Goal: Task Accomplishment & Management: Use online tool/utility

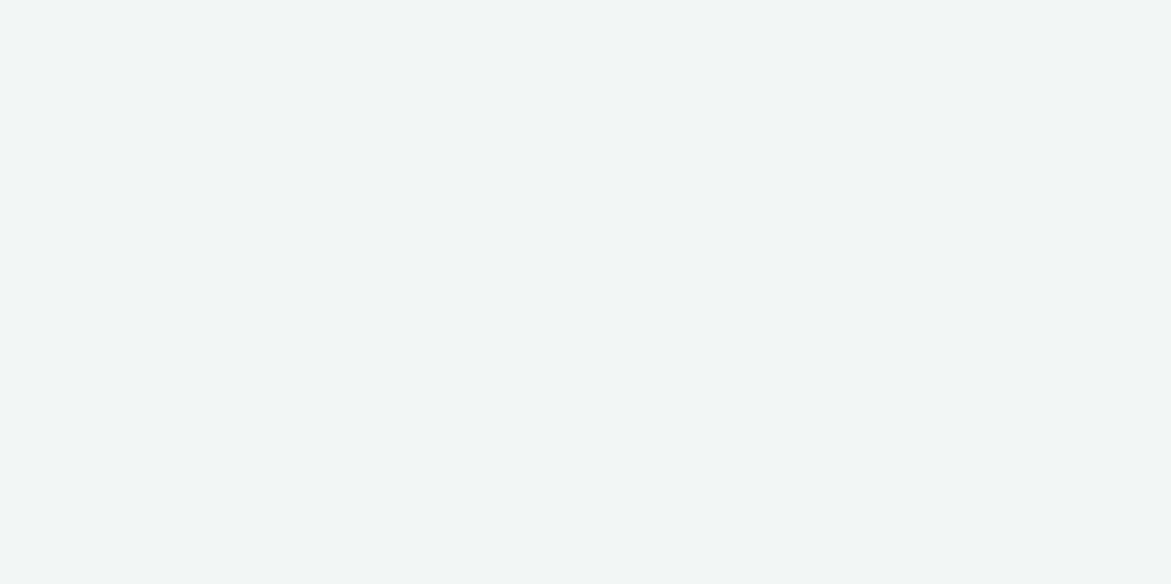
select select "491a0746-e20e-4106-832b-22d0456ef05d"
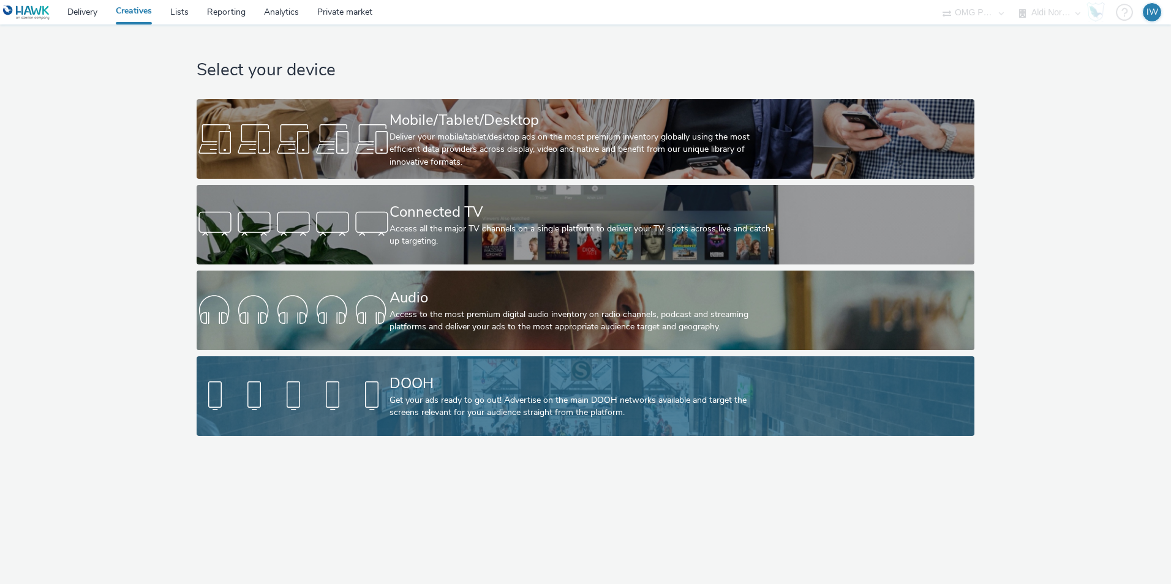
click at [441, 381] on div "DOOH" at bounding box center [583, 383] width 386 height 21
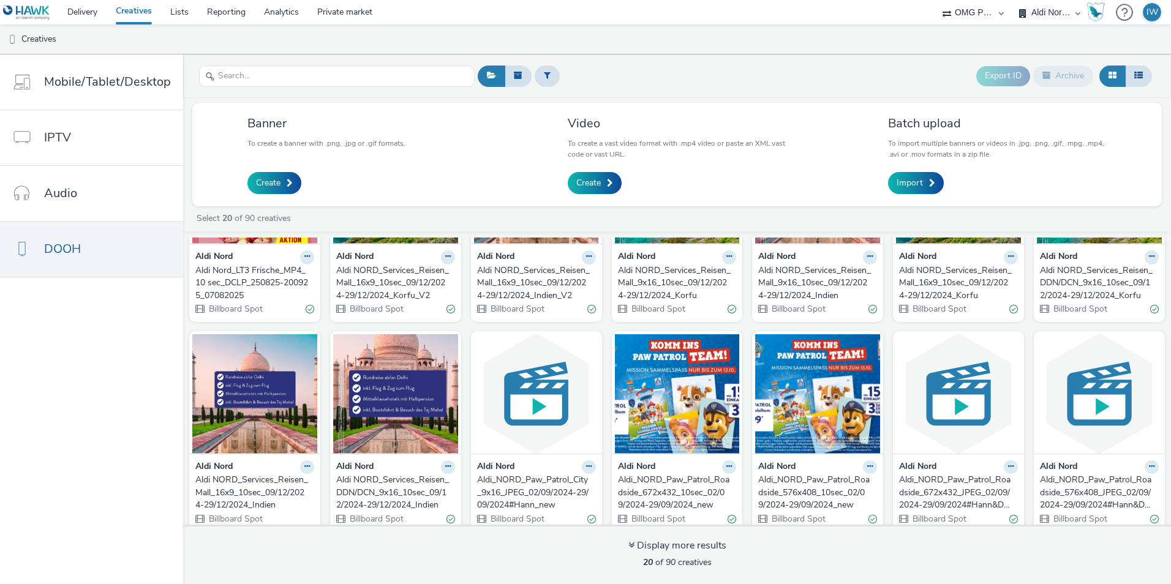
scroll to position [61, 0]
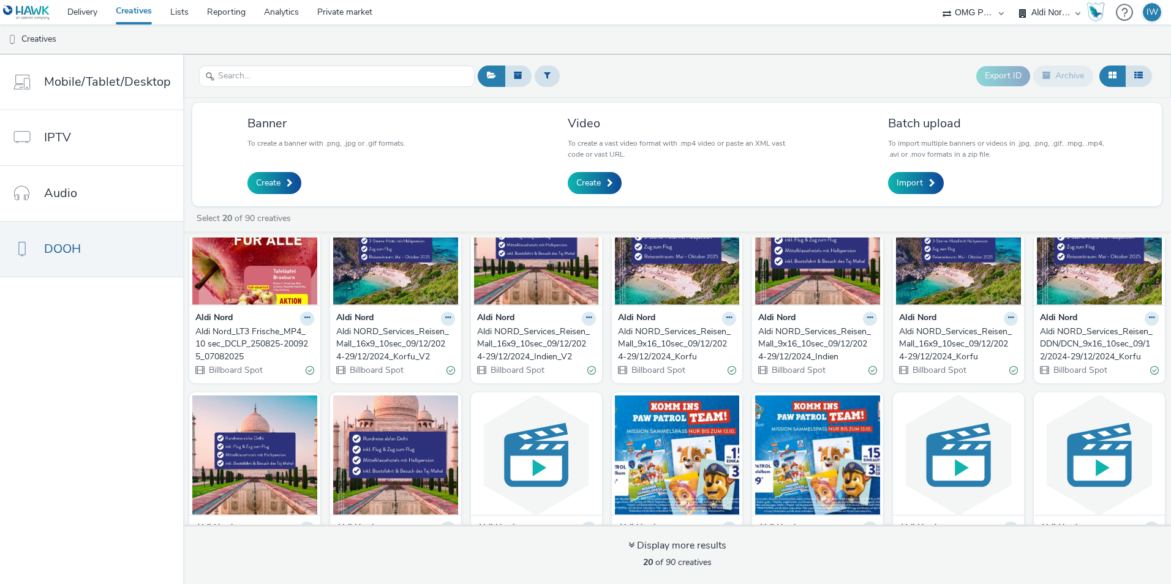
click at [529, 338] on div "Aldi NORD_Services_Reisen_Mall_16x9_10sec_09/12/2024-29/12/2024_Indien_V2" at bounding box center [534, 344] width 114 height 37
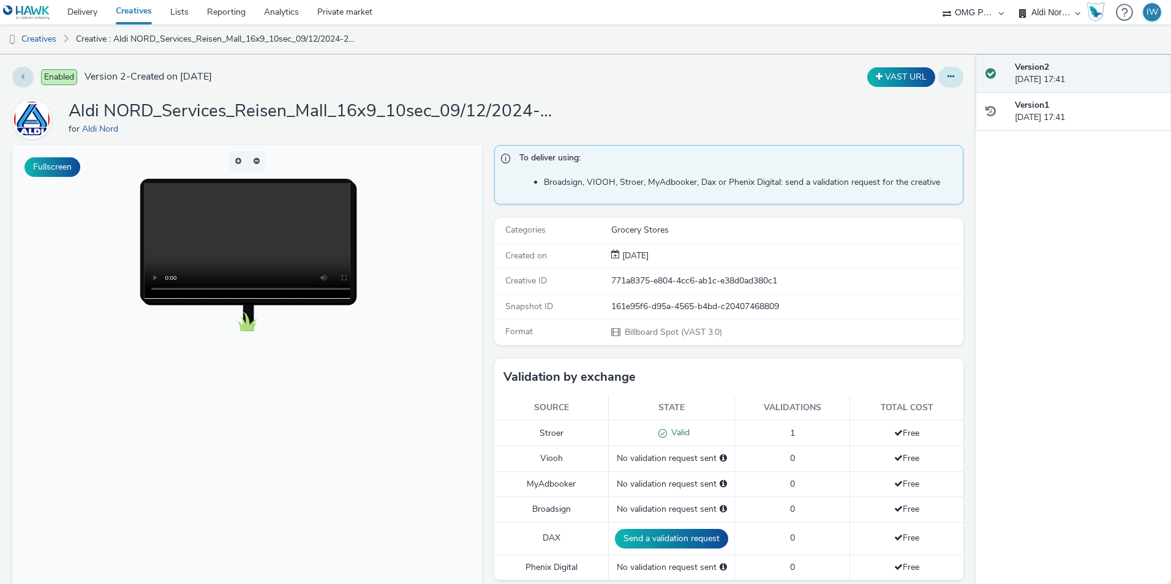
click at [947, 78] on button at bounding box center [950, 77] width 25 height 21
click at [948, 75] on icon at bounding box center [951, 76] width 7 height 9
